Goal: Transaction & Acquisition: Purchase product/service

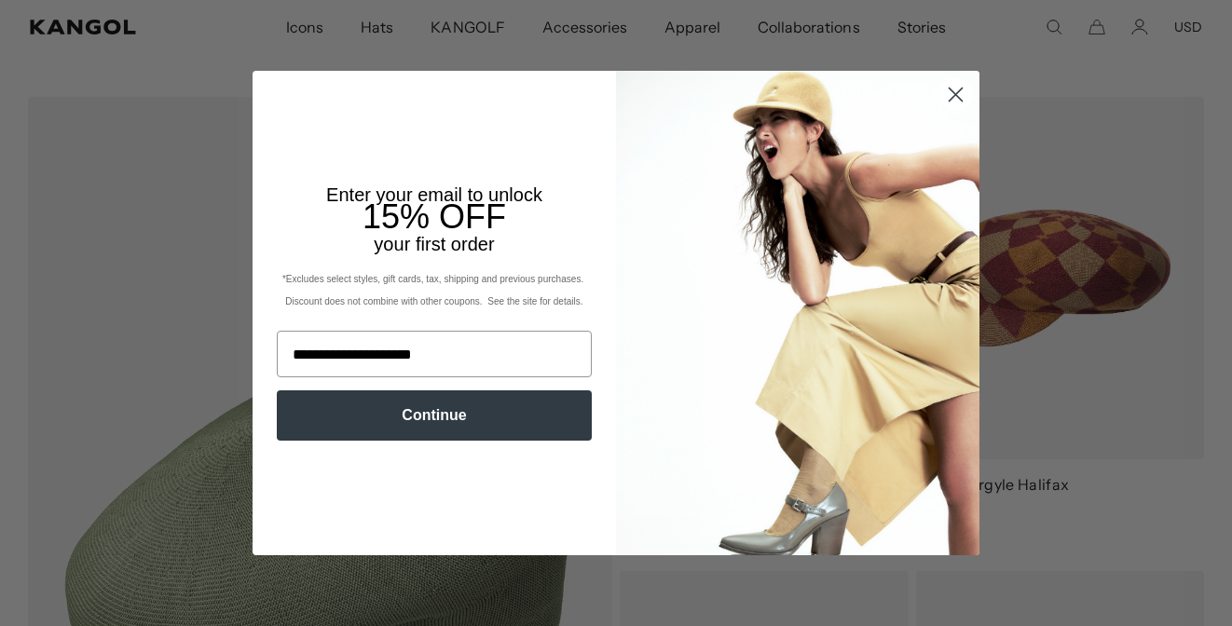
type input "**********"
click at [477, 414] on button "Continue" at bounding box center [434, 416] width 315 height 50
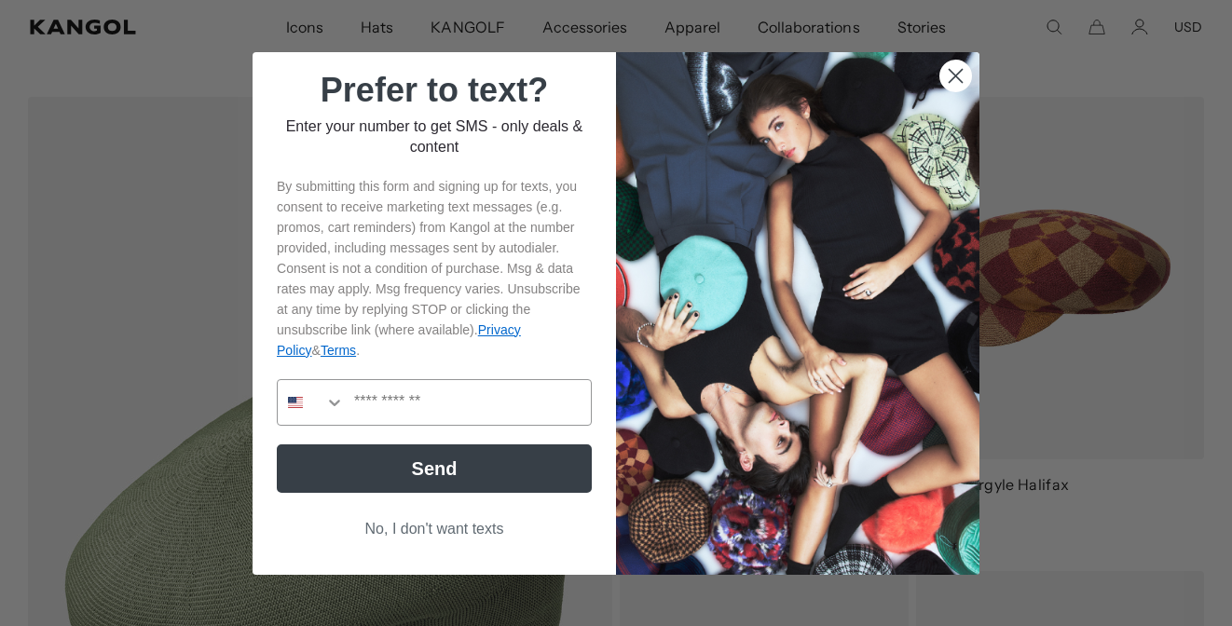
click at [425, 528] on button "No, I don't want texts" at bounding box center [434, 529] width 315 height 35
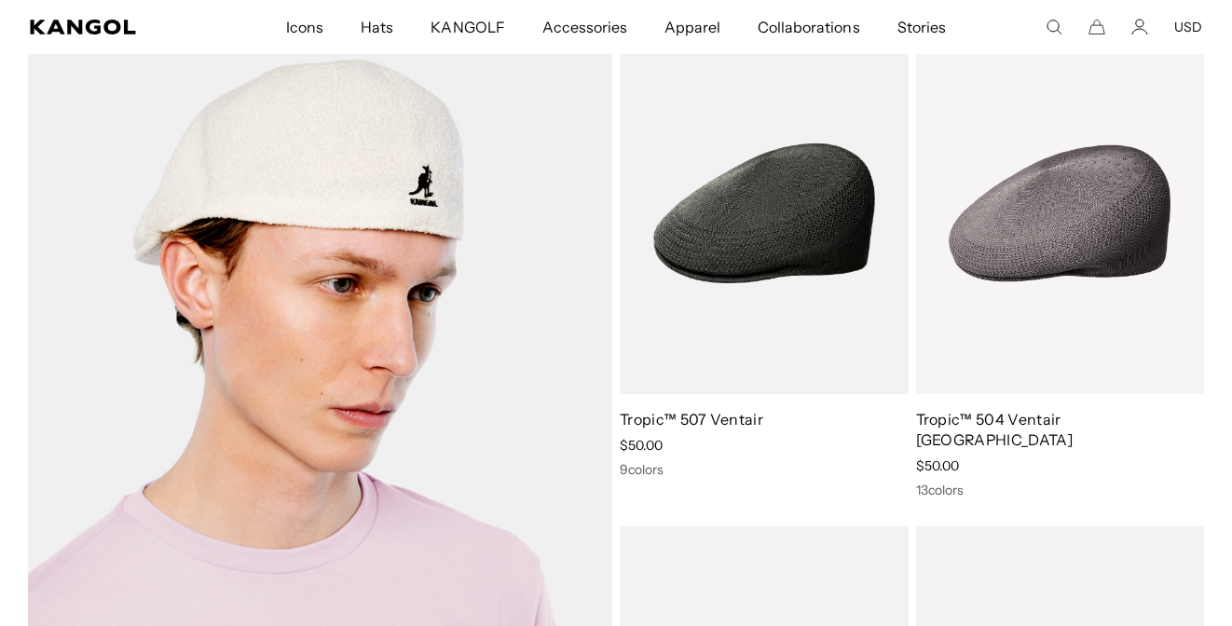
click at [387, 321] on img at bounding box center [320, 461] width 584 height 857
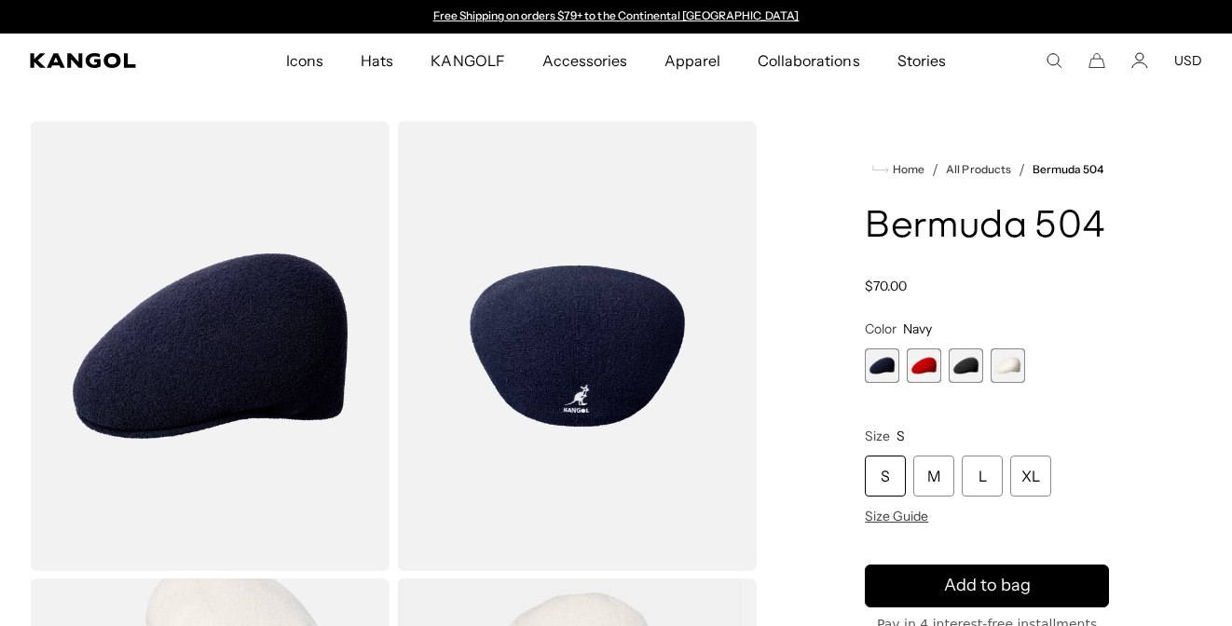
click at [963, 349] on span "3 of 4" at bounding box center [966, 366] width 34 height 34
click at [966, 349] on span "3 of 4" at bounding box center [966, 366] width 34 height 34
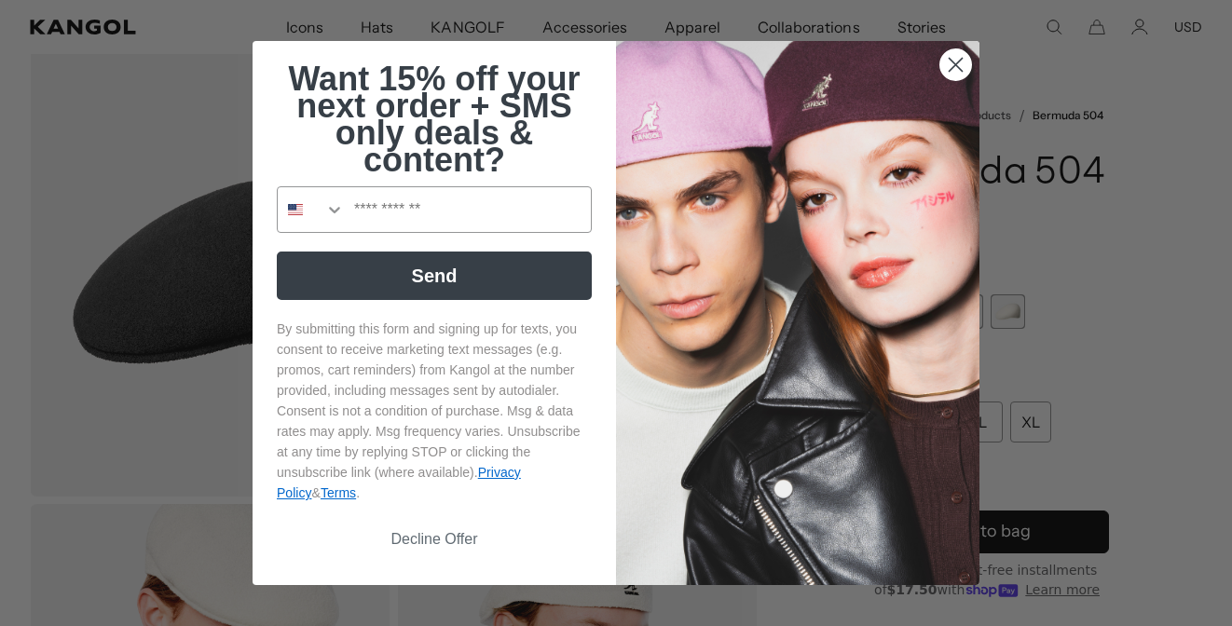
scroll to position [0, 384]
click at [952, 66] on icon "Close dialog" at bounding box center [956, 65] width 13 height 13
